Goal: Task Accomplishment & Management: Use online tool/utility

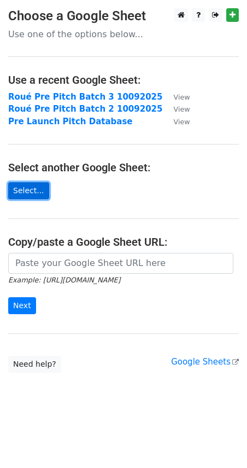
click at [36, 195] on link "Select..." at bounding box center [28, 190] width 41 height 17
click at [28, 194] on link "Select..." at bounding box center [28, 190] width 41 height 17
click at [28, 195] on link "Select..." at bounding box center [28, 190] width 41 height 17
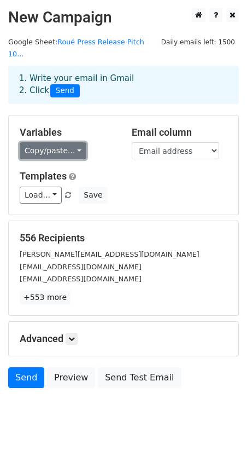
click at [62, 142] on link "Copy/paste..." at bounding box center [53, 150] width 67 height 17
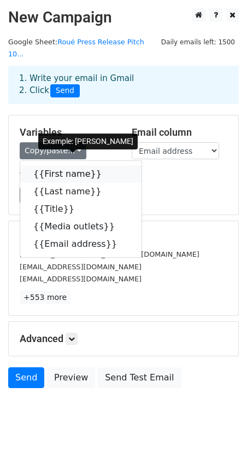
click at [82, 165] on link "{{First name}}" at bounding box center [80, 174] width 121 height 18
